Goal: Find specific page/section: Find specific page/section

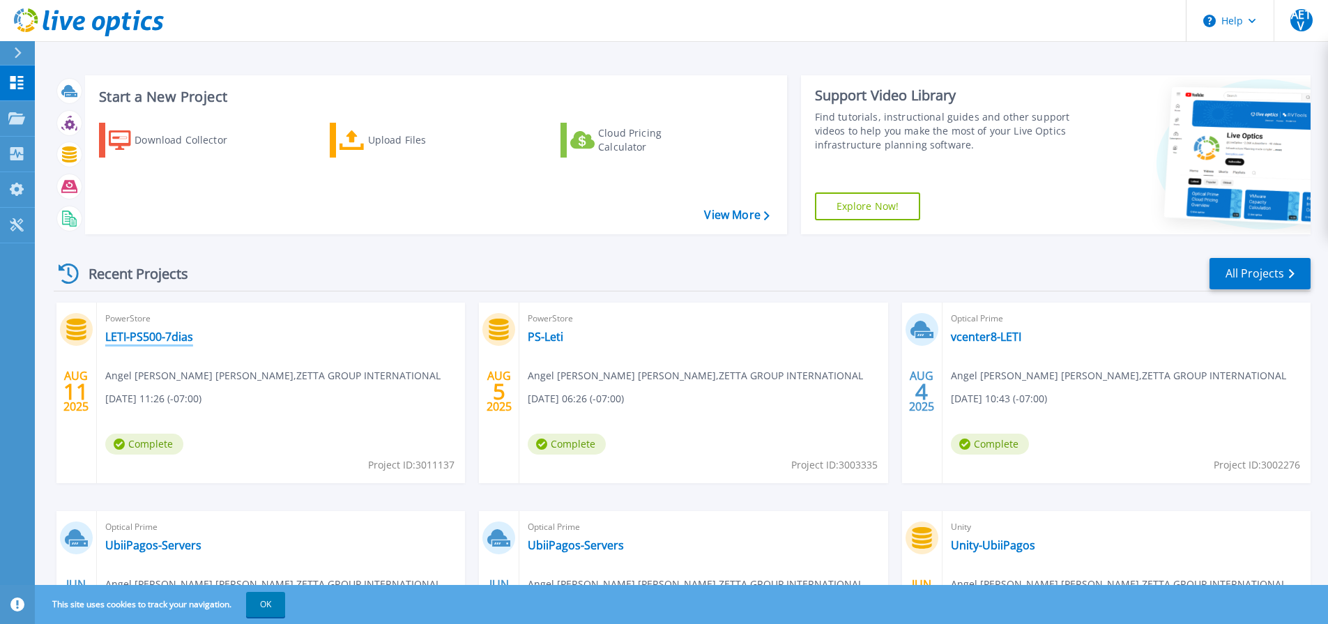
click at [161, 340] on link "LETI-PS500-7dias" at bounding box center [149, 337] width 88 height 14
click at [549, 333] on link "PS-Leti" at bounding box center [546, 337] width 36 height 14
click at [160, 346] on div "PowerStore LETI-PS500-7dias Angel Eduardo Toledo Vargas , ZETTA GROUP INTERNATI…" at bounding box center [281, 393] width 368 height 181
click at [162, 340] on link "LETI-PS500-7dias" at bounding box center [149, 337] width 88 height 14
